Goal: Task Accomplishment & Management: Manage account settings

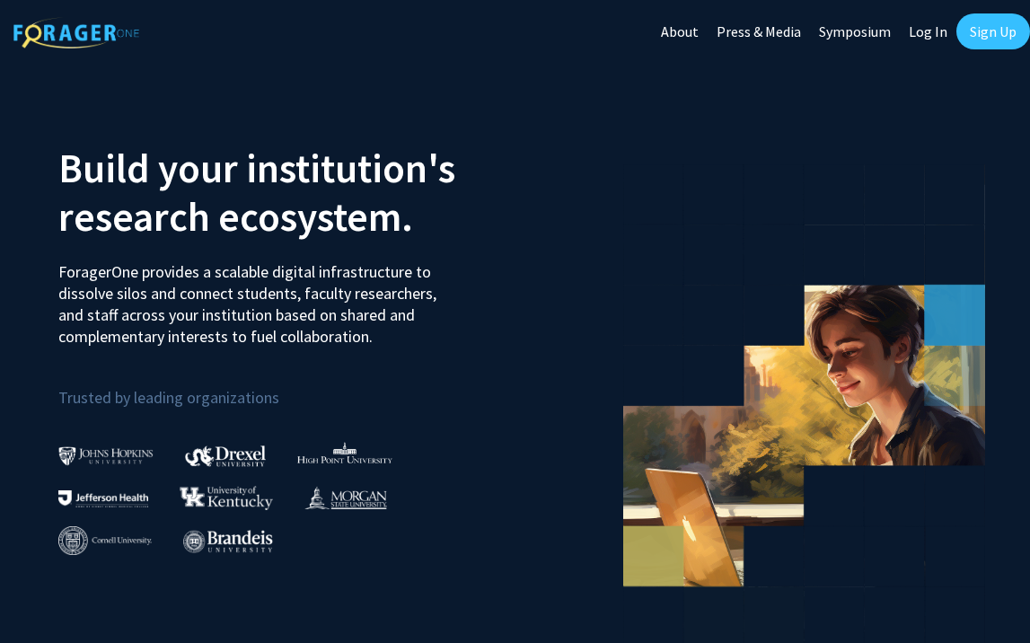
click at [930, 40] on link "Log In" at bounding box center [928, 31] width 57 height 63
select select
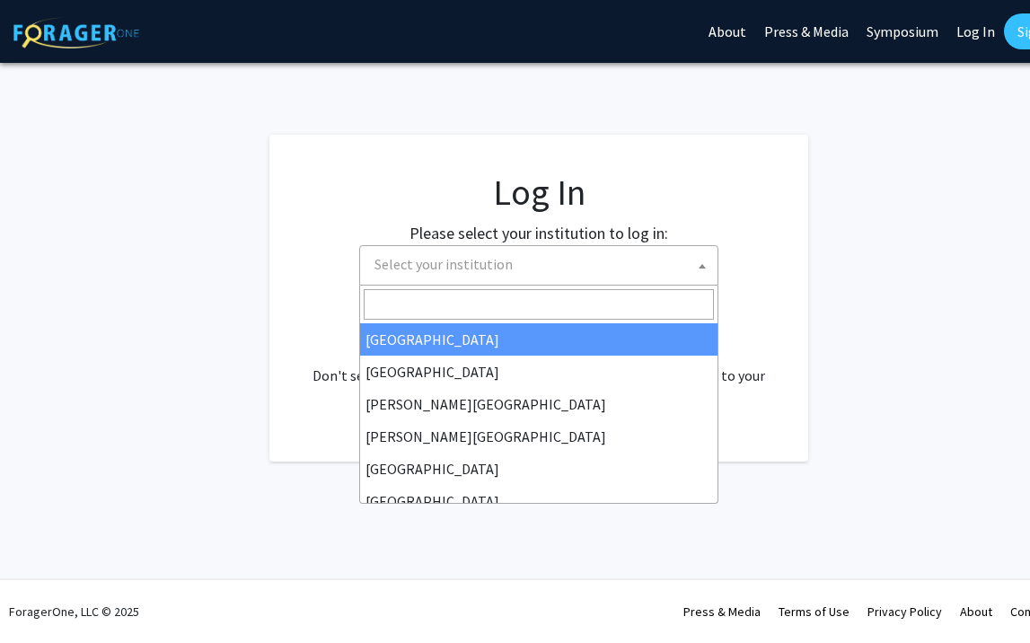
click at [559, 272] on span "Select your institution" at bounding box center [542, 264] width 350 height 37
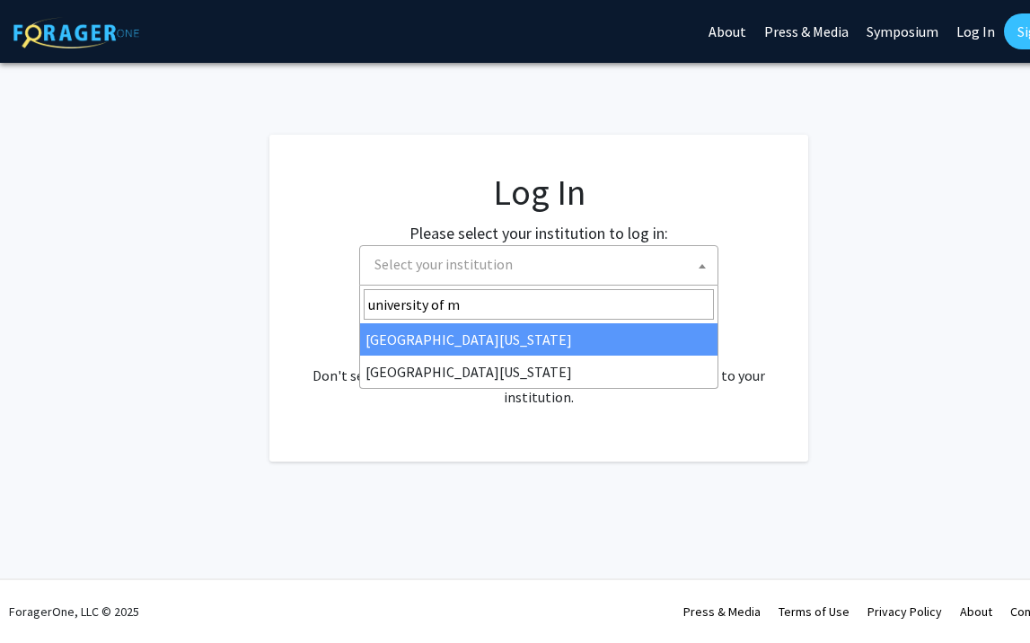
type input "university of mi"
select select "33"
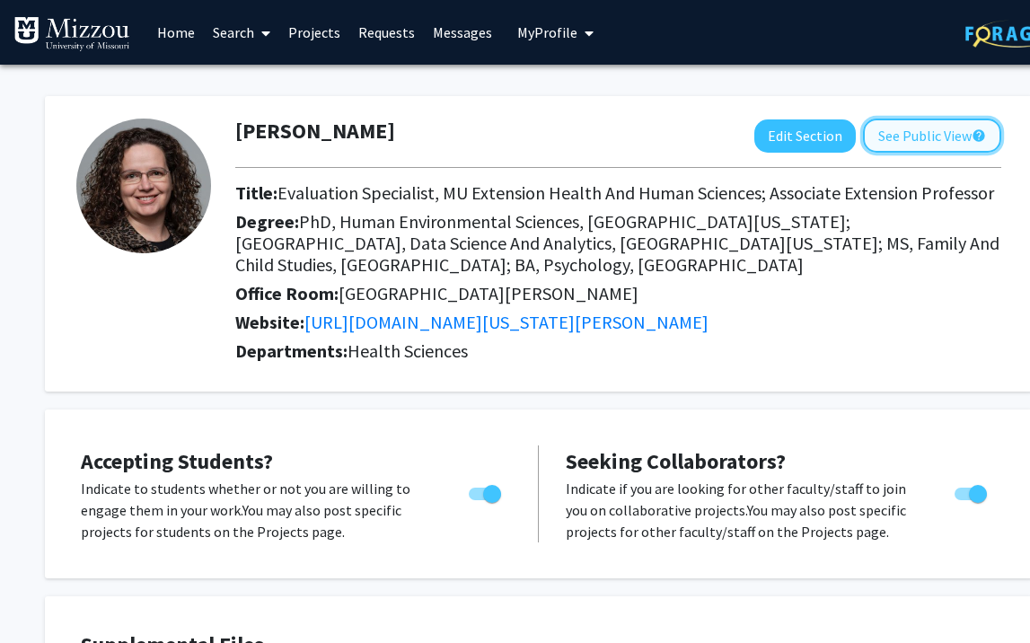
click at [900, 134] on button "See Public View help" at bounding box center [932, 136] width 138 height 34
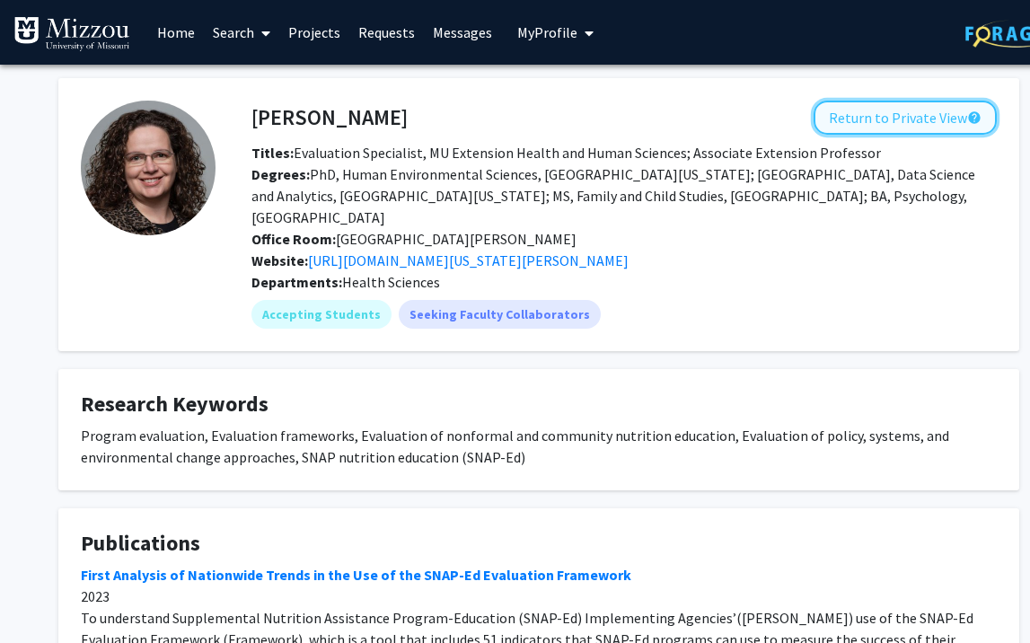
click at [868, 128] on button "Return to Private View help" at bounding box center [905, 118] width 183 height 34
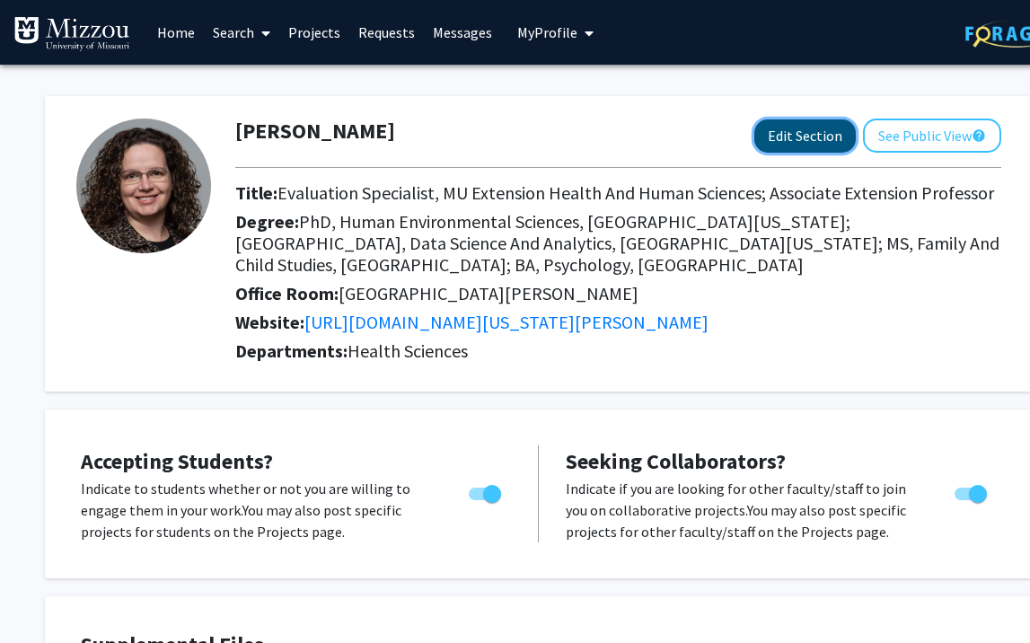
click at [797, 143] on button "Edit Section" at bounding box center [804, 135] width 101 height 33
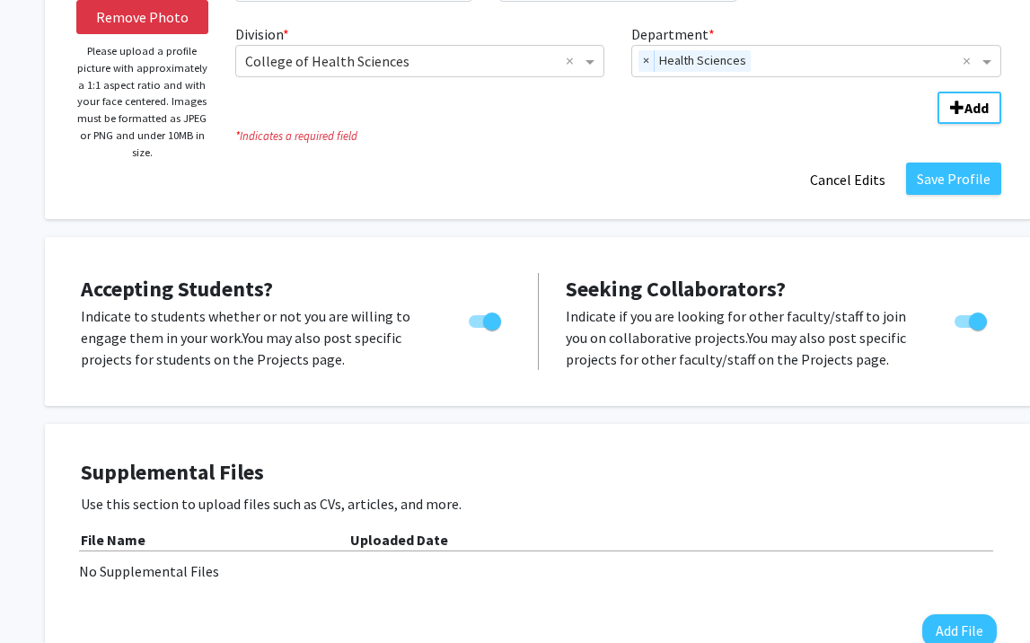
scroll to position [313, 0]
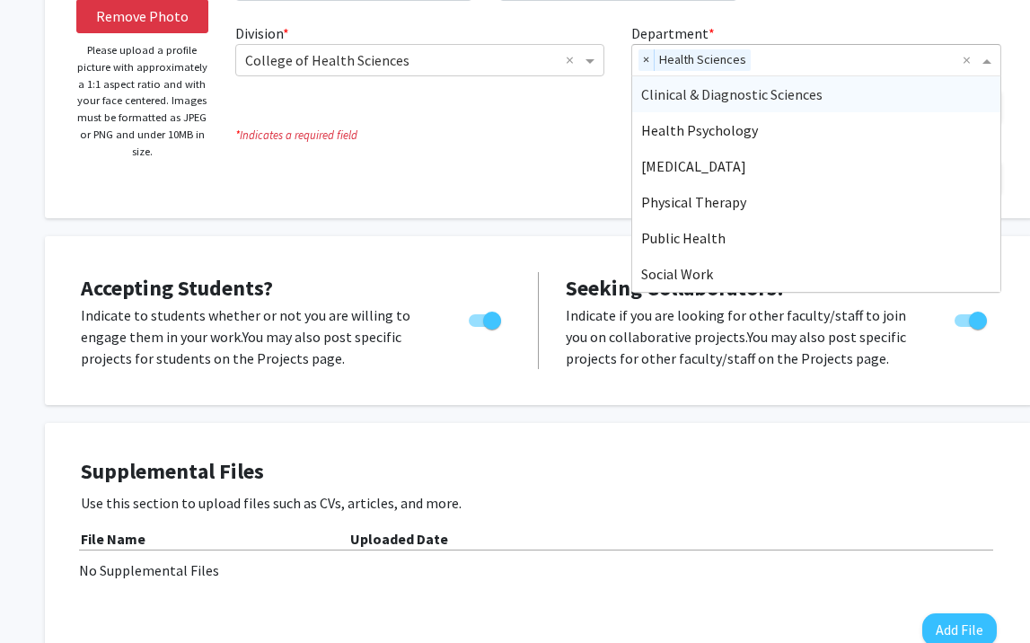
click at [806, 56] on input "Department" at bounding box center [860, 61] width 205 height 22
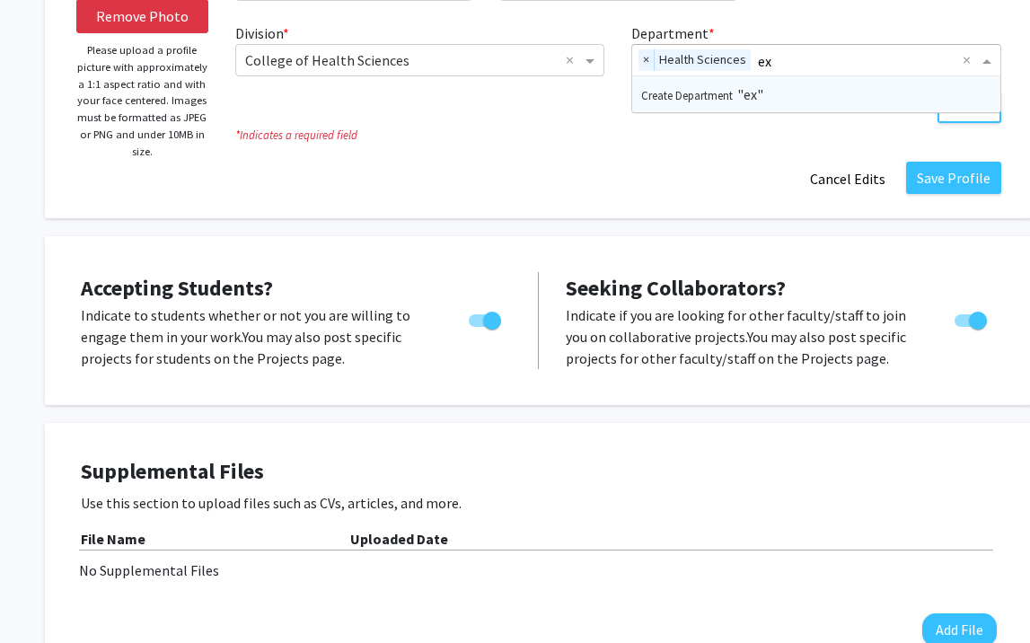
type input "e"
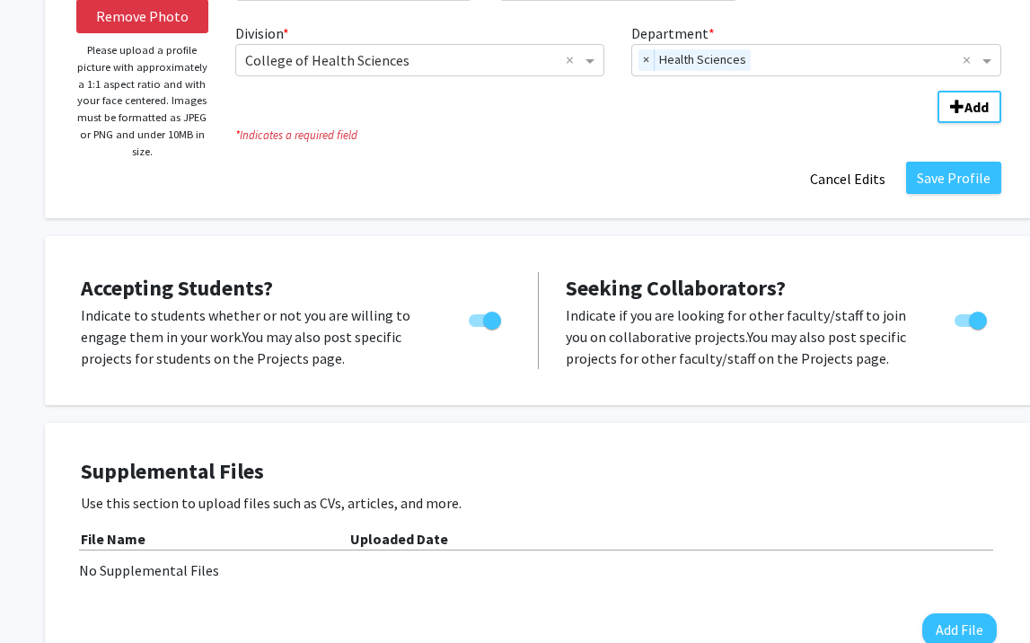
click at [446, 189] on div "Save Profile Cancel Edits" at bounding box center [618, 179] width 793 height 34
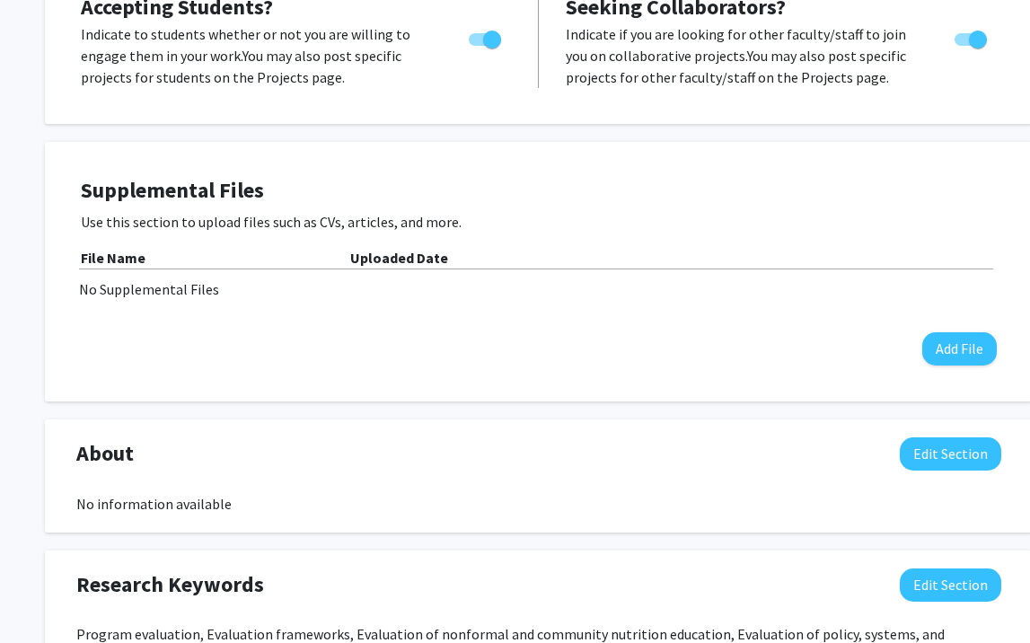
scroll to position [595, 0]
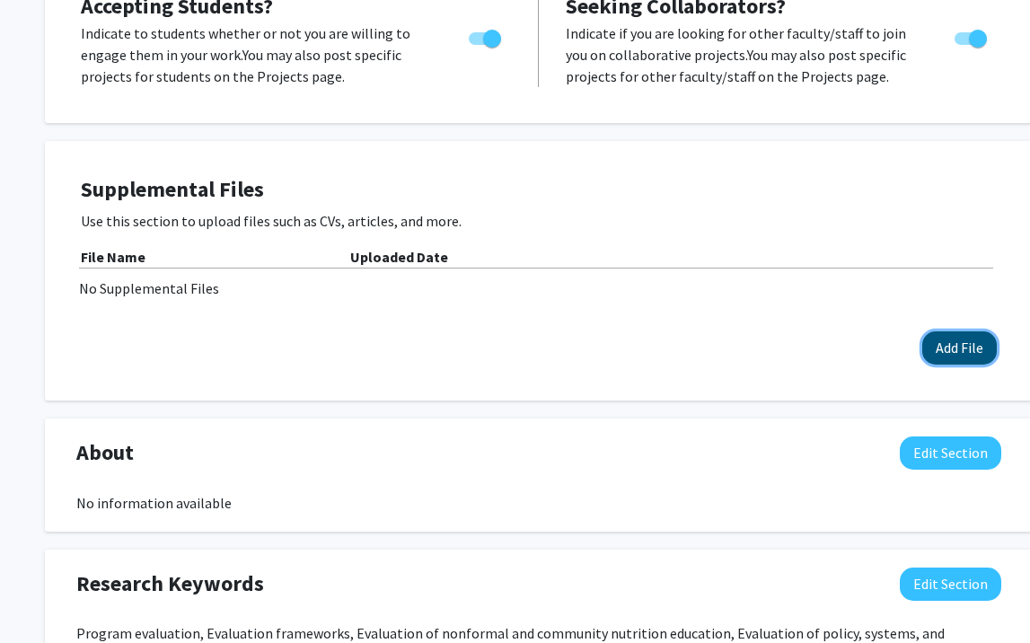
click at [942, 352] on button "Add File" at bounding box center [959, 347] width 75 height 33
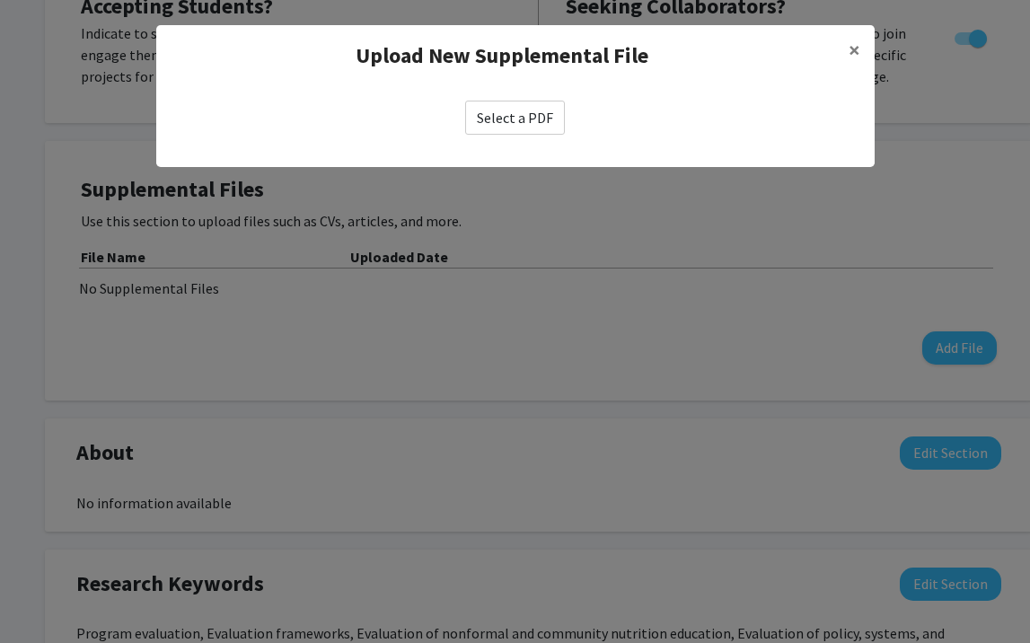
click at [517, 113] on label "Select a PDF" at bounding box center [515, 118] width 100 height 34
click at [0, 0] on input "Select a PDF" at bounding box center [0, 0] width 0 height 0
click at [854, 52] on span "×" at bounding box center [855, 50] width 12 height 28
